Goal: Information Seeking & Learning: Learn about a topic

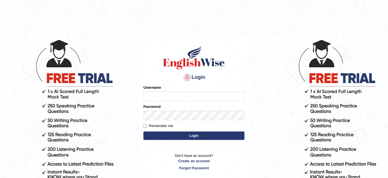
type input "khushpreetkaurbrar"
click at [164, 139] on button "Login" at bounding box center [194, 135] width 101 height 8
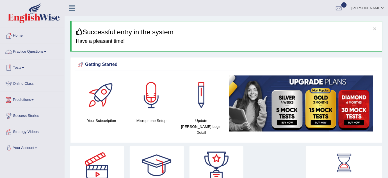
click at [40, 55] on link "Practice Questions" at bounding box center [32, 51] width 64 height 14
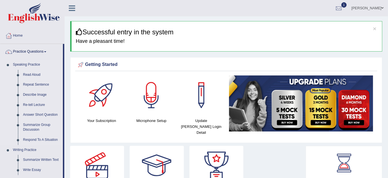
click at [34, 72] on link "Read Aloud" at bounding box center [42, 75] width 42 height 10
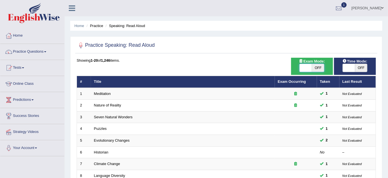
click at [307, 69] on span at bounding box center [306, 68] width 12 height 8
checkbox input "true"
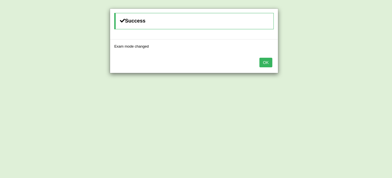
click at [270, 65] on button "OK" at bounding box center [266, 63] width 13 height 10
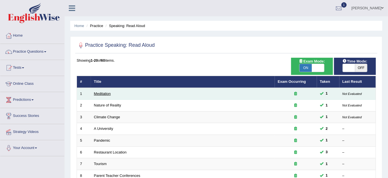
click at [106, 92] on link "Meditation" at bounding box center [102, 93] width 17 height 4
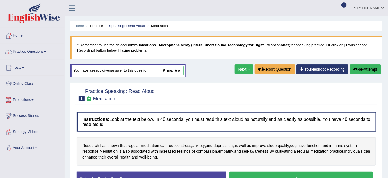
scroll to position [54, 0]
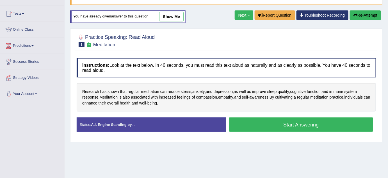
click at [180, 15] on link "show me" at bounding box center [171, 17] width 24 height 10
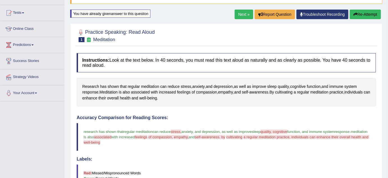
scroll to position [0, 0]
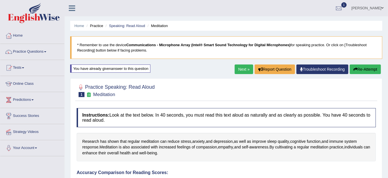
click at [369, 73] on button "Re-Attempt" at bounding box center [365, 69] width 31 height 10
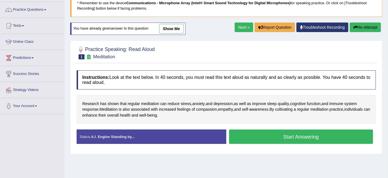
click at [281, 136] on button "Start Answering" at bounding box center [301, 136] width 144 height 14
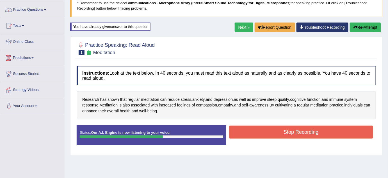
click at [287, 133] on button "Stop Recording" at bounding box center [301, 131] width 144 height 13
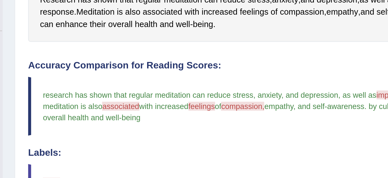
scroll to position [90, 0]
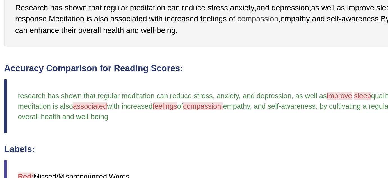
click at [205, 56] on span "compassion" at bounding box center [206, 57] width 21 height 6
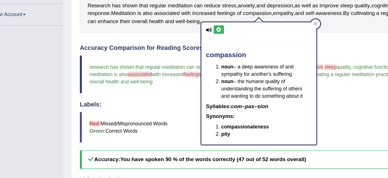
scroll to position [98, 0]
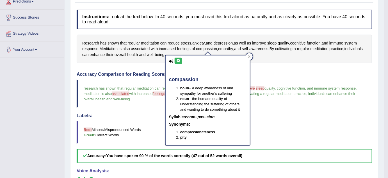
click at [176, 62] on icon at bounding box center [178, 60] width 4 height 3
click at [306, 111] on div "Accuracy Comparison for Reading Scores: research has shown that regular meditat…" at bounding box center [225, 117] width 296 height 90
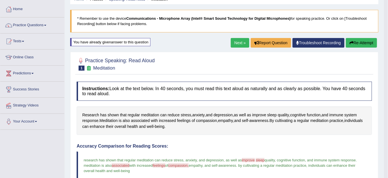
scroll to position [0, 0]
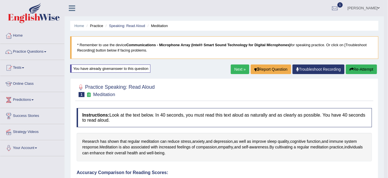
click at [368, 68] on button "Re-Attempt" at bounding box center [361, 69] width 31 height 10
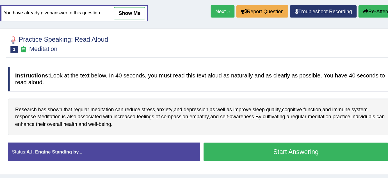
scroll to position [31, 0]
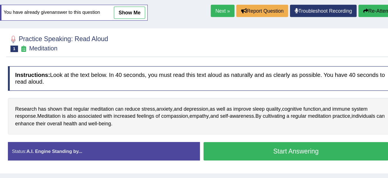
click at [294, 48] on div "Home Practice Speaking: Read Aloud Meditation * Remember to use the device Comm…" at bounding box center [227, 109] width 324 height 281
click at [295, 146] on button "Start Answering" at bounding box center [301, 147] width 144 height 14
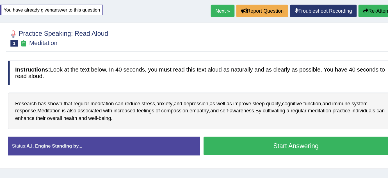
scroll to position [30, 0]
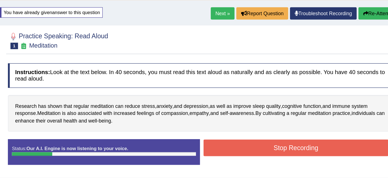
click at [370, 40] on button "Re-Attempt" at bounding box center [365, 40] width 31 height 10
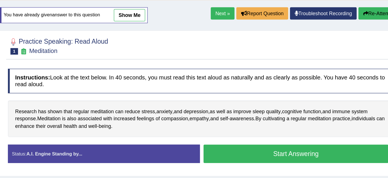
click at [299, 149] on button "Start Answering" at bounding box center [301, 149] width 144 height 14
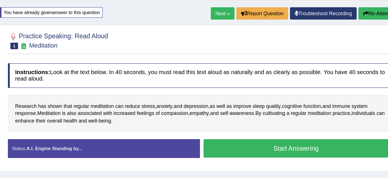
scroll to position [28, 0]
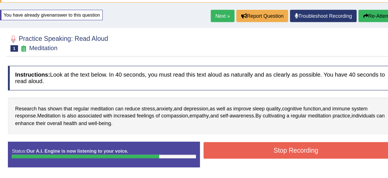
click at [298, 148] on button "Stop Recording" at bounding box center [301, 146] width 144 height 13
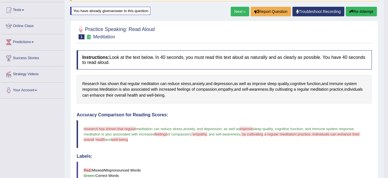
scroll to position [58, 0]
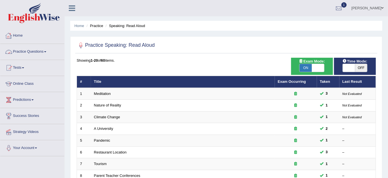
click at [42, 51] on link "Practice Questions" at bounding box center [32, 51] width 64 height 14
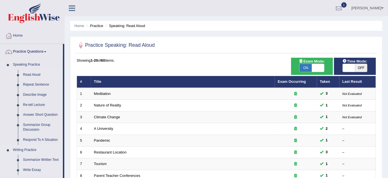
click at [8, 170] on li "Writing Practice Summarize Written Text Write Essay" at bounding box center [31, 160] width 63 height 30
click at [78, 26] on link "Home" at bounding box center [79, 26] width 10 height 4
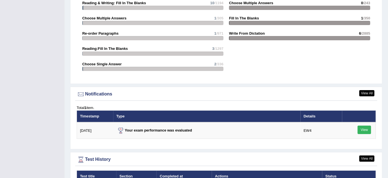
scroll to position [604, 0]
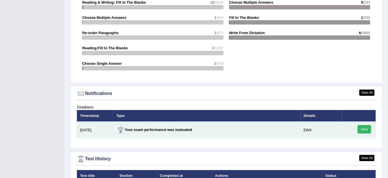
click at [370, 125] on link "View" at bounding box center [364, 129] width 13 height 8
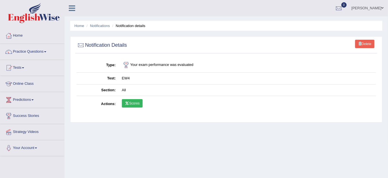
click at [137, 103] on link "Scores" at bounding box center [132, 103] width 21 height 8
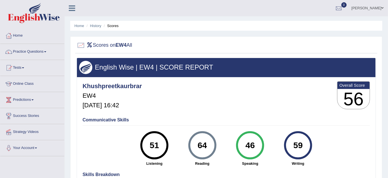
click at [77, 28] on ul "Home History Scores" at bounding box center [226, 26] width 312 height 10
click at [80, 24] on link "Home" at bounding box center [79, 26] width 10 height 4
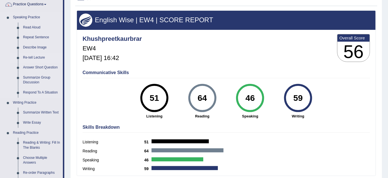
scroll to position [47, 0]
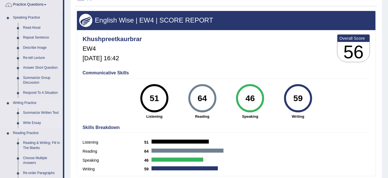
click at [34, 122] on link "Write Essay" at bounding box center [42, 123] width 42 height 10
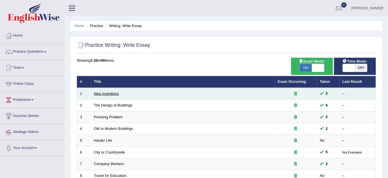
click at [105, 92] on link "New Inventions" at bounding box center [106, 93] width 25 height 4
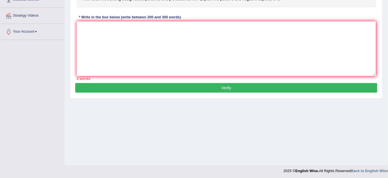
scroll to position [117, 0]
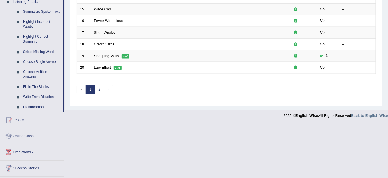
scroll to position [250, 0]
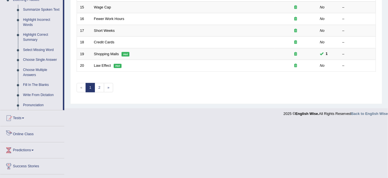
click at [21, 135] on link "Online Class" at bounding box center [32, 133] width 64 height 14
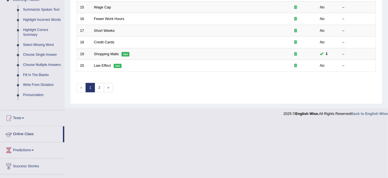
scroll to position [192, 0]
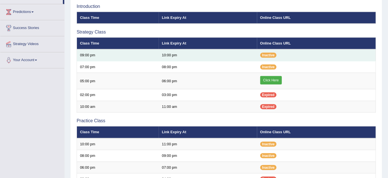
scroll to position [88, 0]
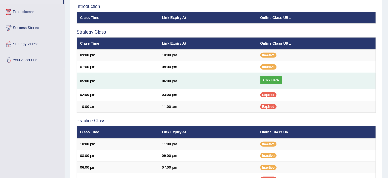
click at [272, 77] on link "Click Here" at bounding box center [272, 80] width 22 height 8
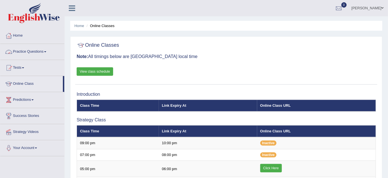
click at [34, 51] on link "Practice Questions" at bounding box center [32, 51] width 64 height 14
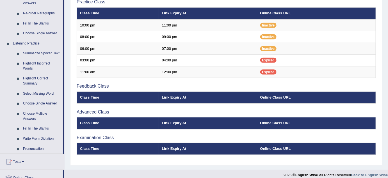
scroll to position [278, 0]
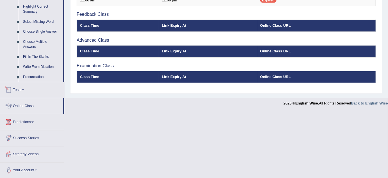
click at [22, 91] on link "Tests" at bounding box center [32, 89] width 64 height 14
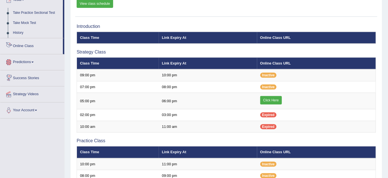
scroll to position [23, 0]
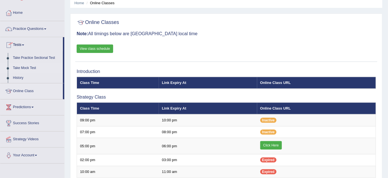
click at [22, 68] on link "Take Mock Test" at bounding box center [36, 68] width 53 height 10
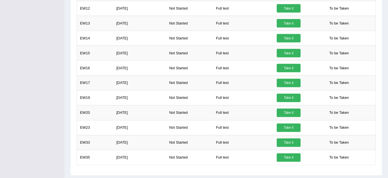
scroll to position [299, 0]
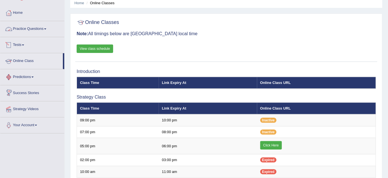
click at [37, 28] on link "Practice Questions" at bounding box center [32, 28] width 64 height 14
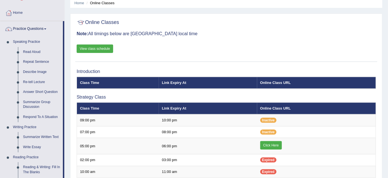
click at [92, 49] on link "View class schedule" at bounding box center [95, 48] width 37 height 8
click at [36, 53] on link "Read Aloud" at bounding box center [42, 52] width 42 height 10
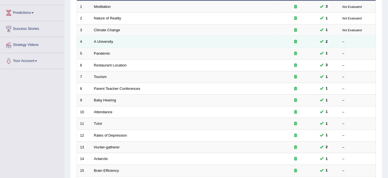
scroll to position [87, 0]
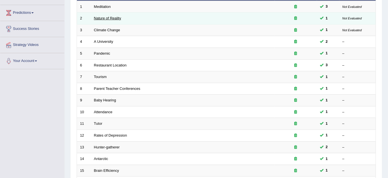
click at [110, 18] on link "Nature of Reality" at bounding box center [107, 18] width 27 height 4
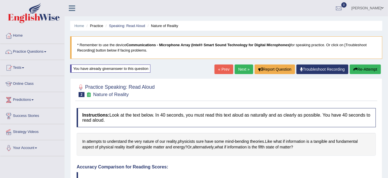
click at [364, 68] on button "Re-Attempt" at bounding box center [365, 69] width 31 height 10
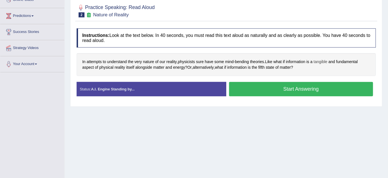
click at [323, 60] on span "tangible" at bounding box center [321, 62] width 14 height 6
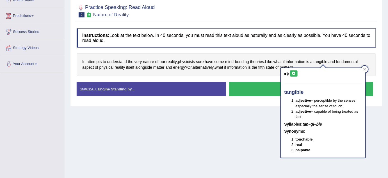
click at [295, 75] on button at bounding box center [294, 73] width 8 height 6
click at [294, 73] on icon at bounding box center [294, 73] width 4 height 3
click at [320, 28] on h4 "Instructions: Look at the text below. In 40 seconds, you must read this text al…" at bounding box center [227, 37] width 300 height 19
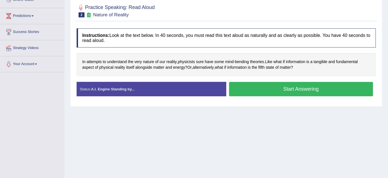
click at [267, 87] on button "Start Answering" at bounding box center [301, 89] width 144 height 14
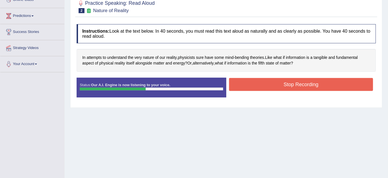
click at [270, 84] on button "Stop Recording" at bounding box center [301, 84] width 144 height 13
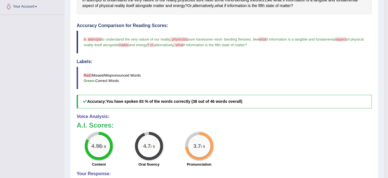
scroll to position [141, 0]
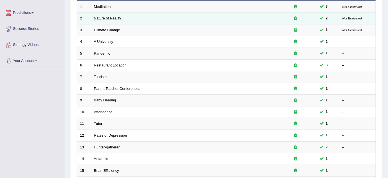
click at [116, 18] on link "Nature of Reality" at bounding box center [107, 18] width 27 height 4
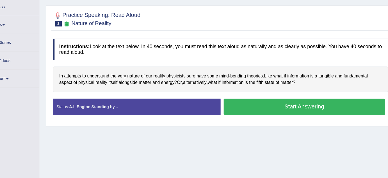
scroll to position [69, 0]
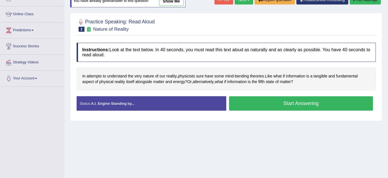
click at [305, 104] on button "Start Answering" at bounding box center [301, 103] width 144 height 14
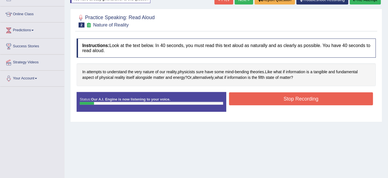
scroll to position [21, 0]
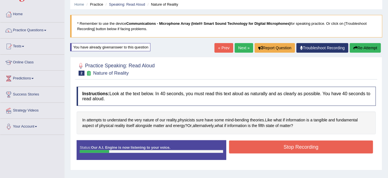
click at [364, 49] on button "Re-Attempt" at bounding box center [365, 48] width 31 height 10
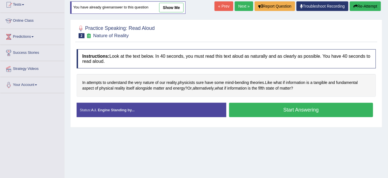
scroll to position [68, 0]
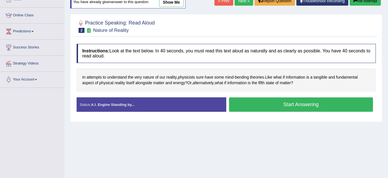
click at [310, 105] on button "Start Answering" at bounding box center [301, 104] width 144 height 14
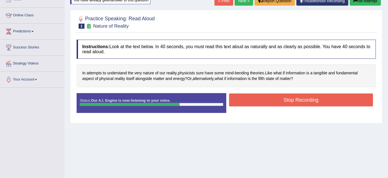
click at [306, 102] on button "Stop Recording" at bounding box center [301, 99] width 144 height 13
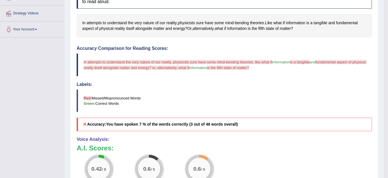
scroll to position [116, 0]
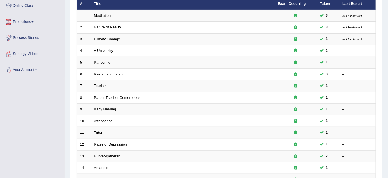
scroll to position [78, 0]
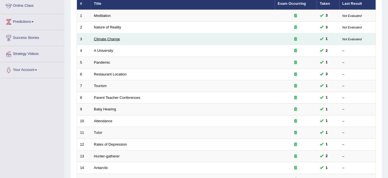
click at [108, 39] on link "Climate Change" at bounding box center [107, 39] width 26 height 4
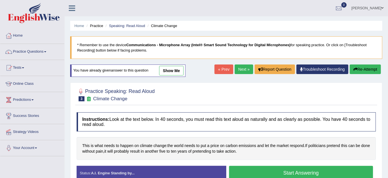
click at [168, 65] on div "You have already given answer to this question show me" at bounding box center [128, 70] width 116 height 12
click at [168, 67] on link "show me" at bounding box center [171, 71] width 24 height 10
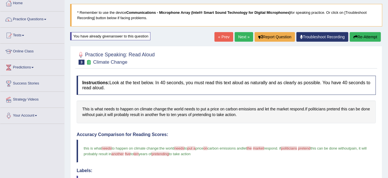
scroll to position [30, 0]
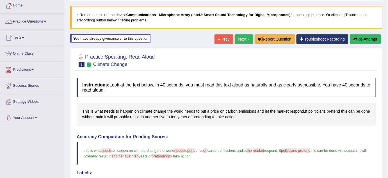
click at [363, 38] on button "Re-Attempt" at bounding box center [365, 39] width 31 height 10
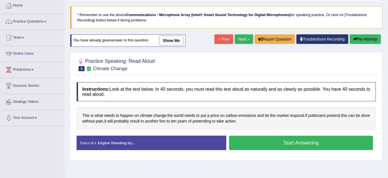
click at [274, 144] on button "Start Answering" at bounding box center [301, 142] width 144 height 14
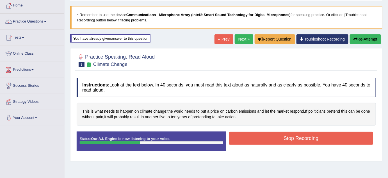
click at [274, 134] on button "Stop Recording" at bounding box center [301, 138] width 144 height 13
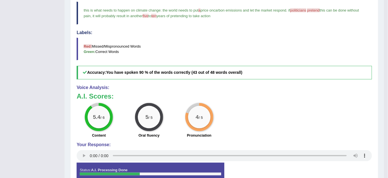
scroll to position [170, 0]
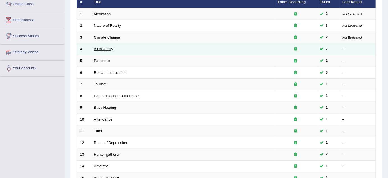
click at [104, 49] on link "A University" at bounding box center [103, 49] width 19 height 4
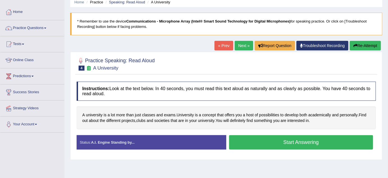
scroll to position [26, 0]
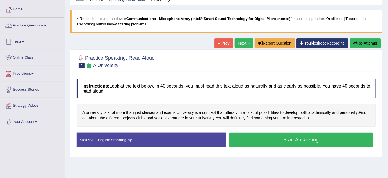
click at [287, 141] on button "Start Answering" at bounding box center [301, 139] width 144 height 14
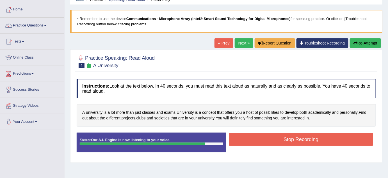
click at [287, 141] on button "Stop Recording" at bounding box center [301, 139] width 144 height 13
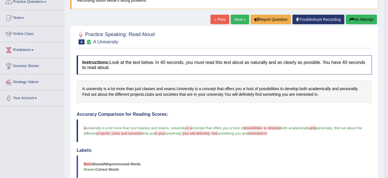
scroll to position [49, 0]
click at [363, 19] on button "Re-Attempt" at bounding box center [361, 20] width 31 height 10
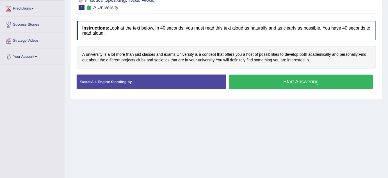
scroll to position [91, 0]
click at [291, 82] on button "Start Answering" at bounding box center [301, 81] width 144 height 14
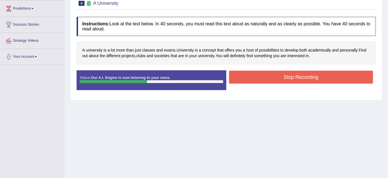
click at [288, 78] on button "Stop Recording" at bounding box center [301, 77] width 144 height 13
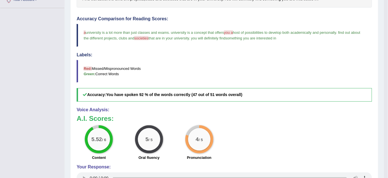
scroll to position [150, 0]
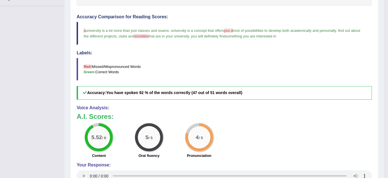
click at [109, 139] on div "5.52 / 6" at bounding box center [99, 137] width 22 height 22
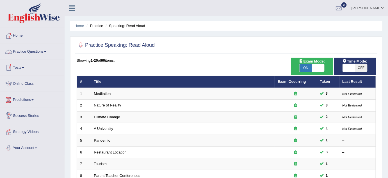
click at [39, 50] on link "Practice Questions" at bounding box center [32, 51] width 64 height 14
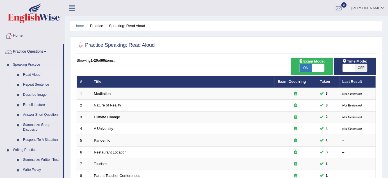
click at [43, 84] on link "Repeat Sentence" at bounding box center [42, 85] width 42 height 10
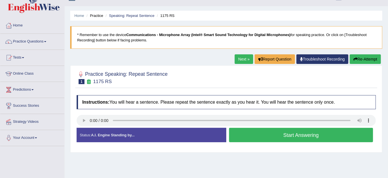
click at [290, 137] on button "Start Answering" at bounding box center [301, 135] width 144 height 14
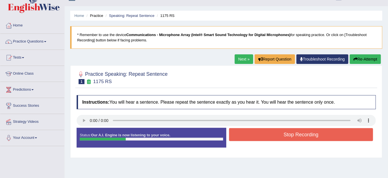
click at [290, 137] on button "Stop Recording" at bounding box center [301, 134] width 144 height 13
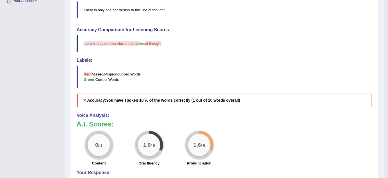
scroll to position [144, 0]
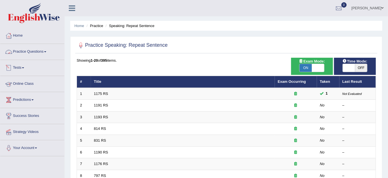
click at [41, 53] on link "Practice Questions" at bounding box center [32, 51] width 64 height 14
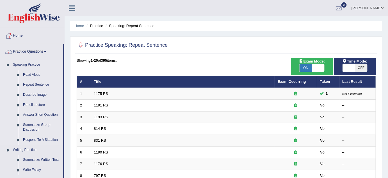
click at [40, 95] on link "Describe Image" at bounding box center [42, 95] width 42 height 10
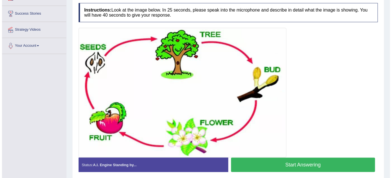
scroll to position [102, 0]
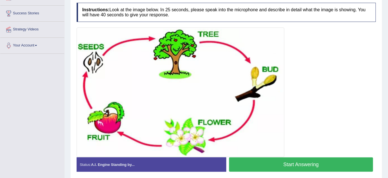
click at [272, 168] on button "Start Answering" at bounding box center [301, 164] width 144 height 14
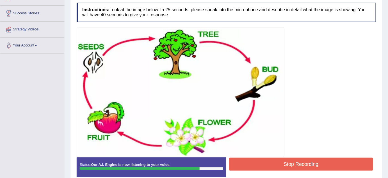
click at [282, 163] on button "Stop Recording" at bounding box center [301, 163] width 144 height 13
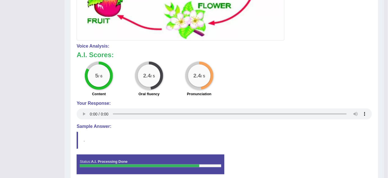
scroll to position [0, 0]
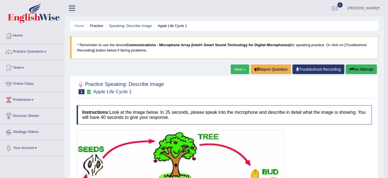
click at [361, 67] on button "Re-Attempt" at bounding box center [361, 69] width 31 height 10
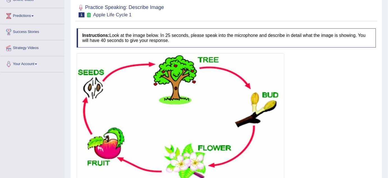
scroll to position [131, 0]
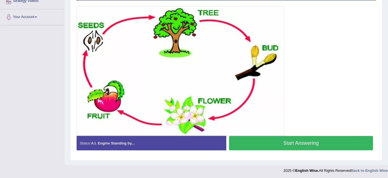
click at [290, 140] on button "Start Answering" at bounding box center [301, 143] width 144 height 14
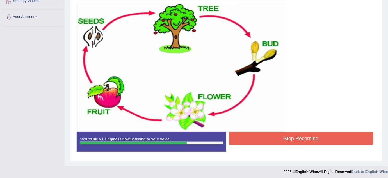
click at [309, 138] on button "Stop Recording" at bounding box center [301, 138] width 144 height 13
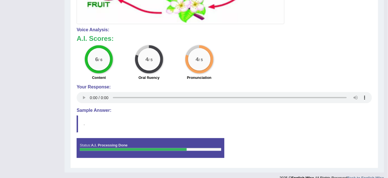
scroll to position [241, 0]
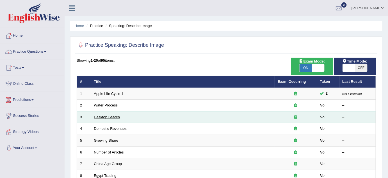
click at [111, 115] on link "Desktop Search" at bounding box center [107, 117] width 26 height 4
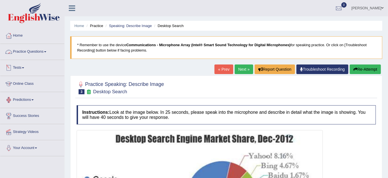
click at [41, 50] on link "Practice Questions" at bounding box center [32, 51] width 64 height 14
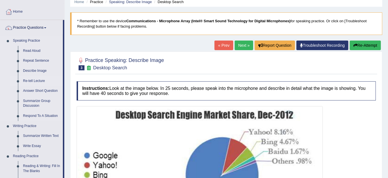
scroll to position [24, 0]
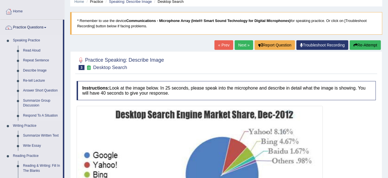
click at [36, 101] on link "Summarize Group Discussion" at bounding box center [42, 103] width 42 height 15
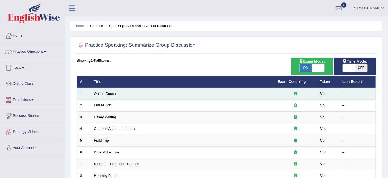
click at [106, 94] on link "Online Course" at bounding box center [105, 93] width 23 height 4
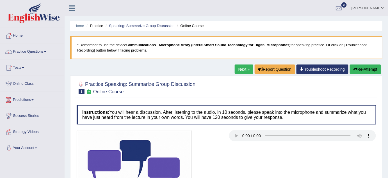
scroll to position [84, 0]
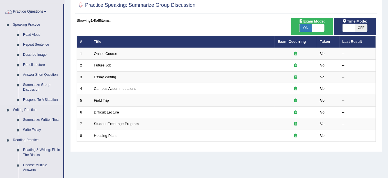
click at [34, 100] on link "Respond To A Situation" at bounding box center [42, 100] width 42 height 10
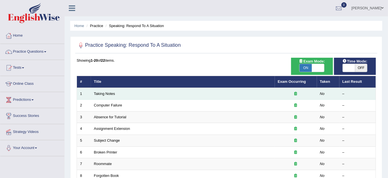
click at [108, 90] on td "Taking Notes" at bounding box center [183, 94] width 184 height 12
click at [105, 91] on link "Taking Notes" at bounding box center [104, 93] width 21 height 4
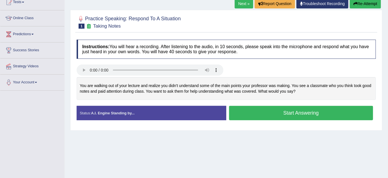
scroll to position [69, 0]
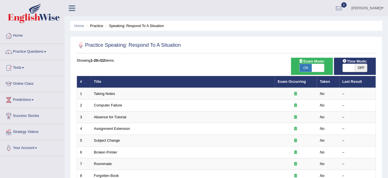
click at [47, 54] on link "Practice Questions" at bounding box center [32, 51] width 64 height 14
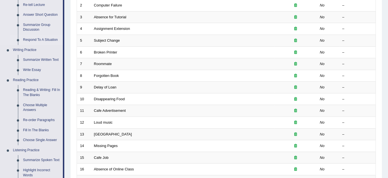
click at [49, 109] on link "Choose Multiple Answers" at bounding box center [42, 107] width 42 height 15
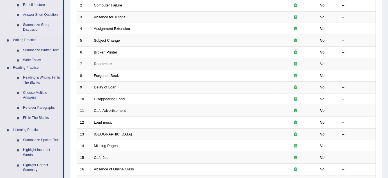
scroll to position [103, 0]
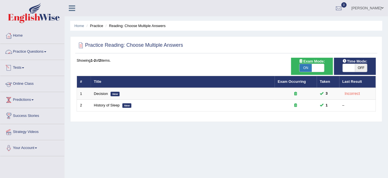
click at [45, 52] on link "Practice Questions" at bounding box center [32, 51] width 64 height 14
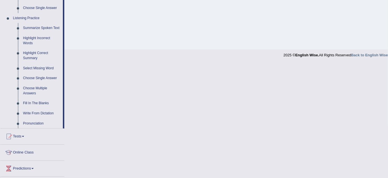
scroll to position [232, 0]
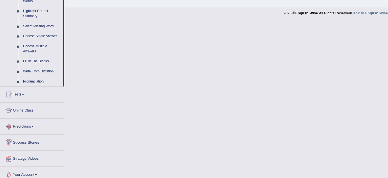
click at [30, 113] on link "Online Class" at bounding box center [32, 110] width 64 height 14
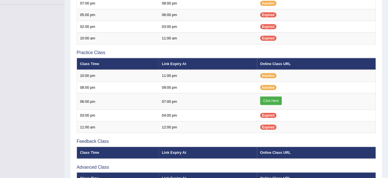
scroll to position [210, 0]
